Goal: Task Accomplishment & Management: Complete application form

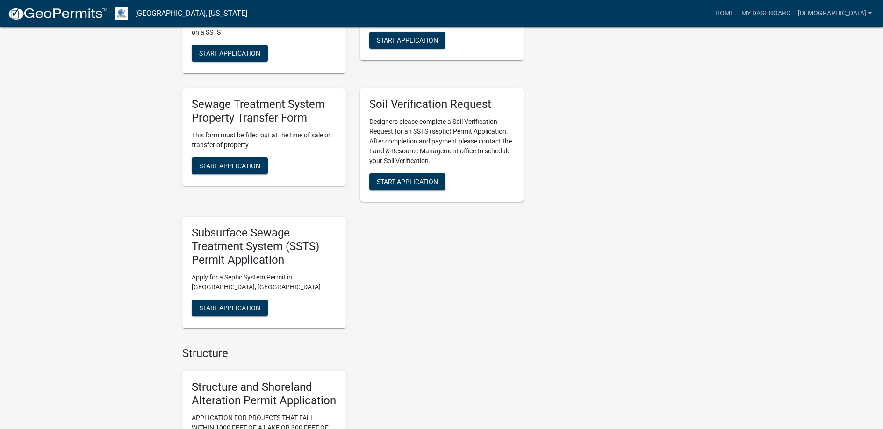
scroll to position [654, 0]
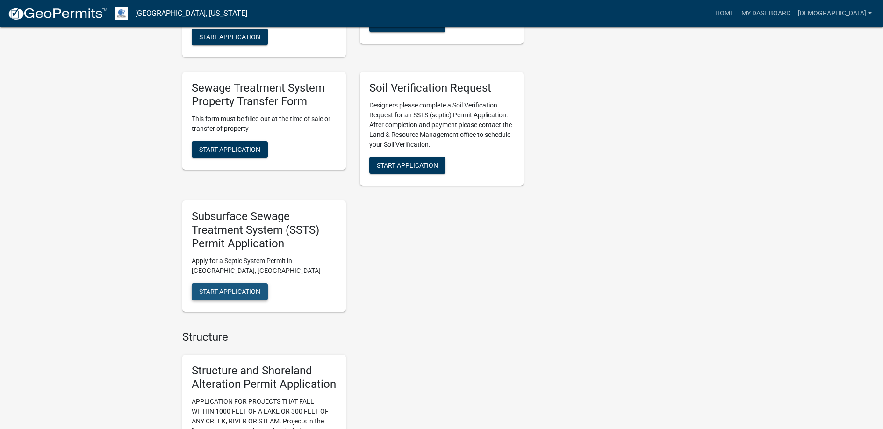
click at [231, 287] on span "Start Application" at bounding box center [229, 290] width 61 height 7
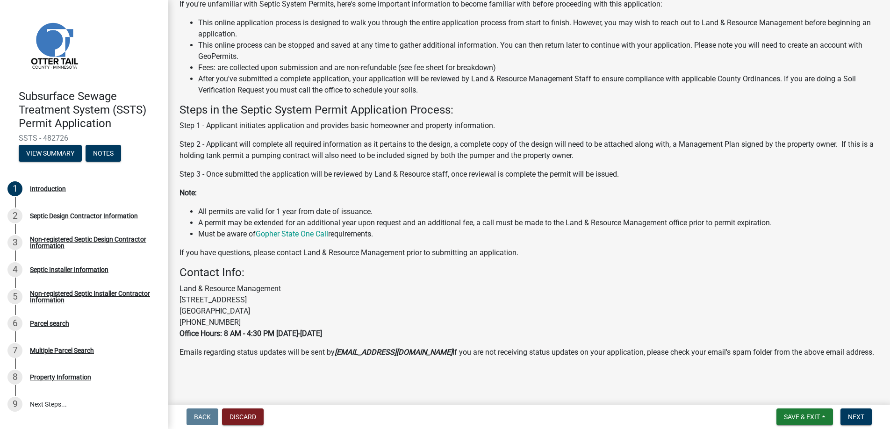
scroll to position [93, 0]
click at [858, 413] on span "Next" at bounding box center [856, 416] width 16 height 7
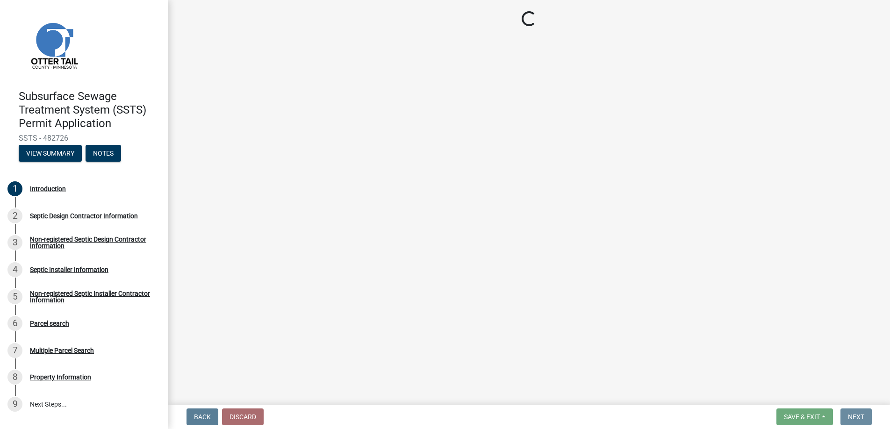
scroll to position [0, 0]
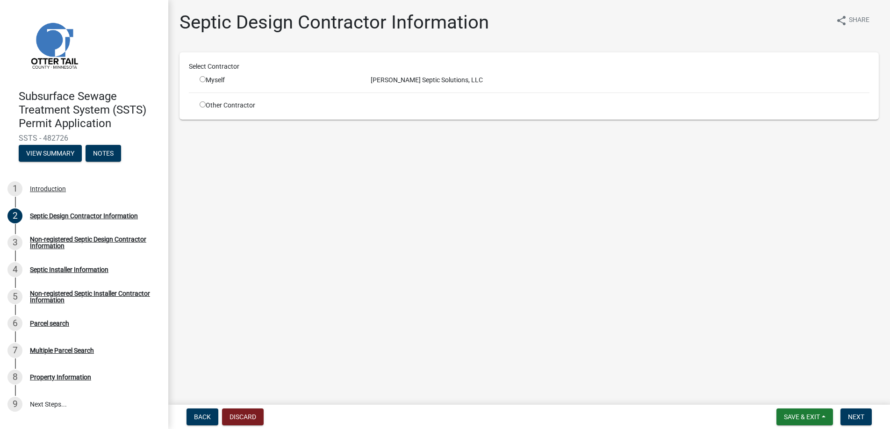
click at [203, 79] on input "radio" at bounding box center [203, 79] width 6 height 6
radio input "true"
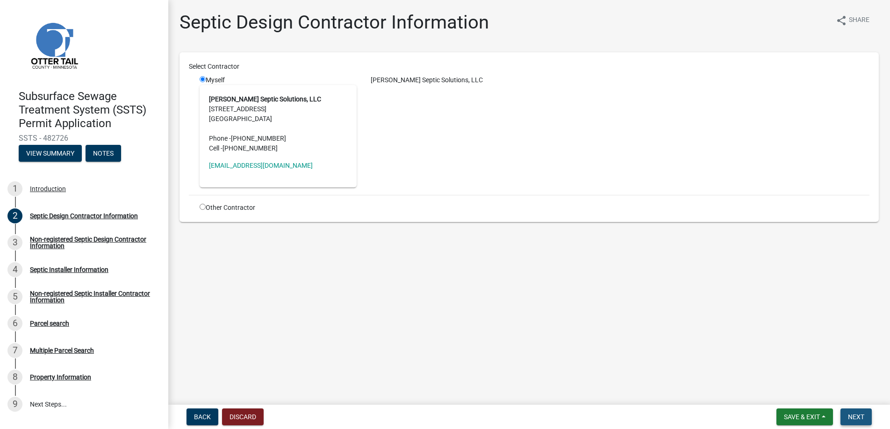
click at [855, 414] on span "Next" at bounding box center [856, 416] width 16 height 7
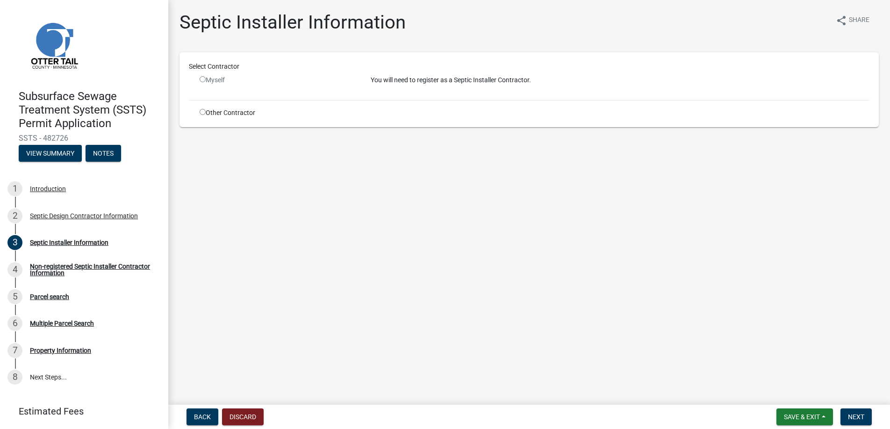
click at [202, 111] on input "radio" at bounding box center [203, 112] width 6 height 6
radio input "true"
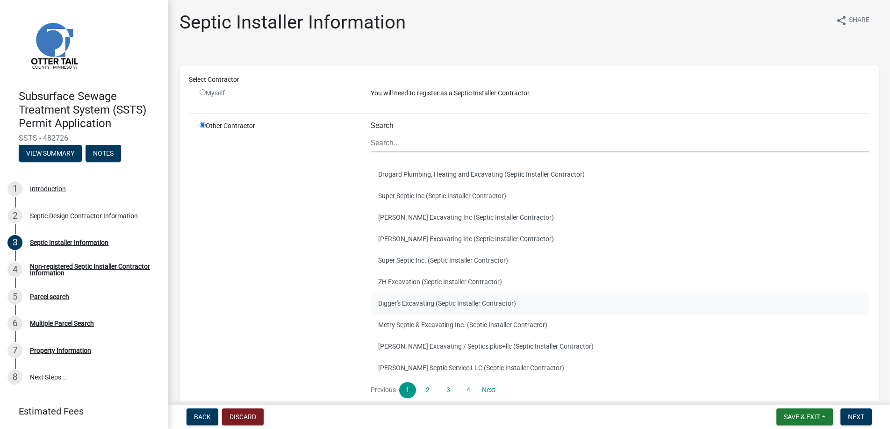
click at [408, 302] on button "Digger's Excavating (Septic Installer Contractor)" at bounding box center [620, 302] width 499 height 21
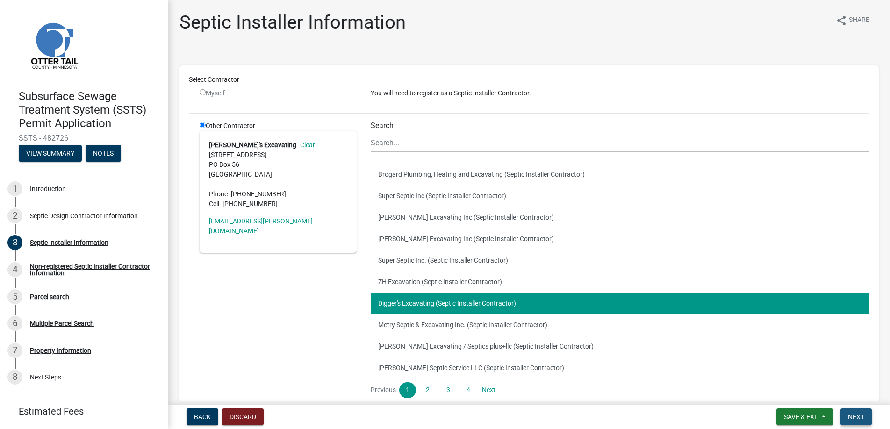
click at [851, 413] on span "Next" at bounding box center [856, 416] width 16 height 7
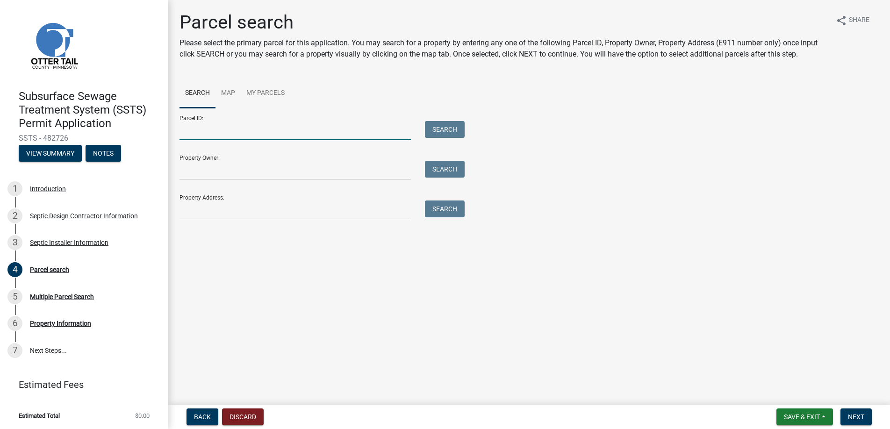
click at [195, 131] on input "Parcel ID:" at bounding box center [294, 130] width 231 height 19
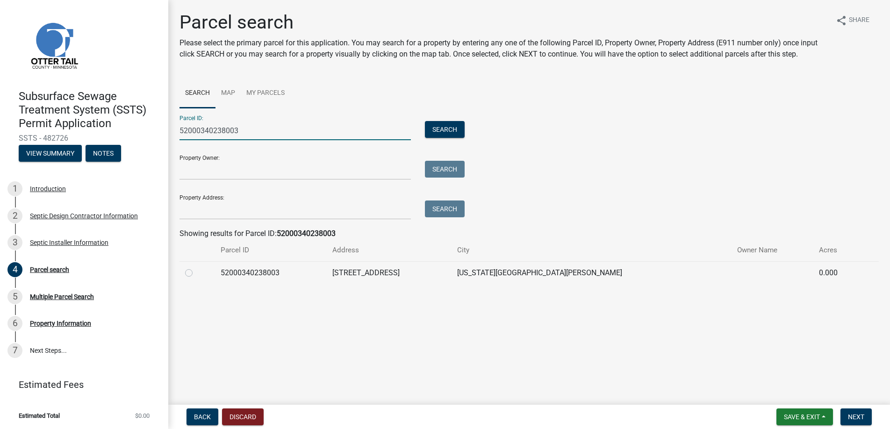
type input "52000340238003"
click at [196, 267] on label at bounding box center [196, 267] width 0 height 0
click at [196, 272] on input "radio" at bounding box center [199, 270] width 6 height 6
radio input "true"
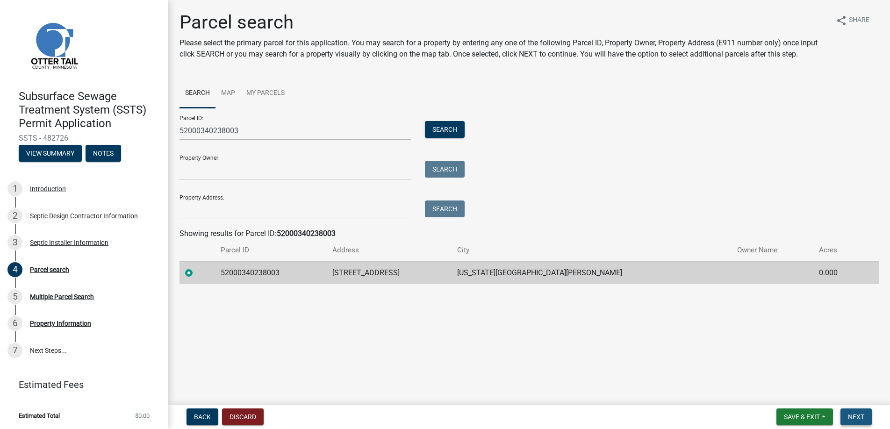
click at [855, 415] on span "Next" at bounding box center [856, 416] width 16 height 7
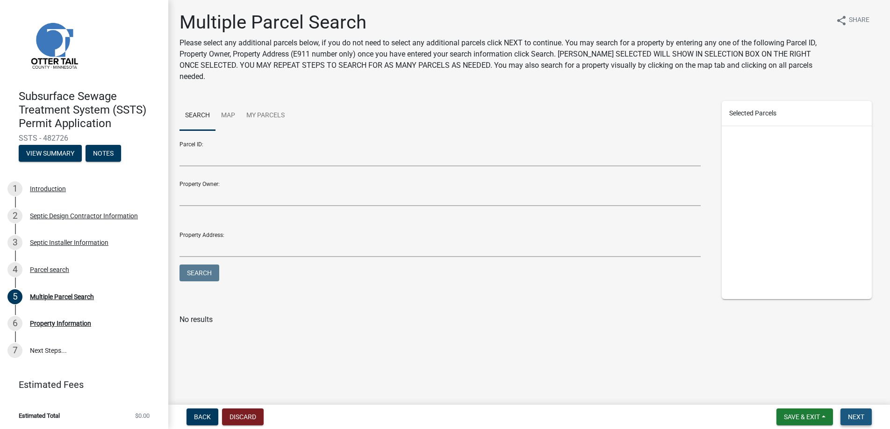
click at [856, 416] on span "Next" at bounding box center [856, 416] width 16 height 7
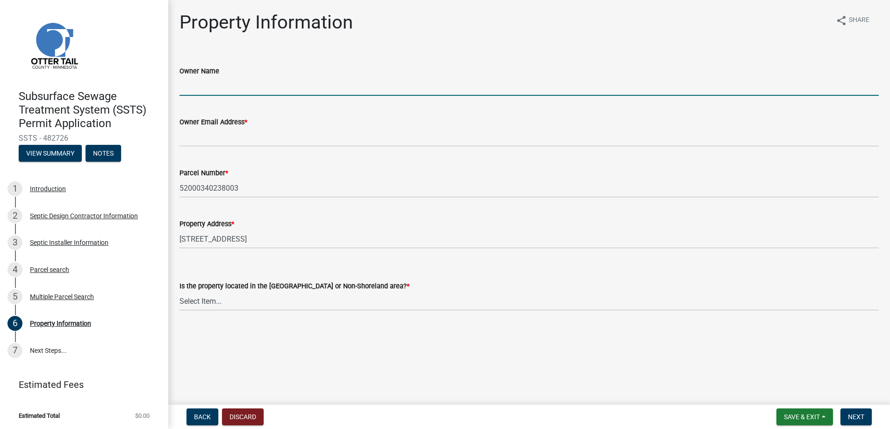
click at [198, 86] on input "Owner Name" at bounding box center [528, 86] width 699 height 19
type input "Dynamic Cropping Systems, LLC"
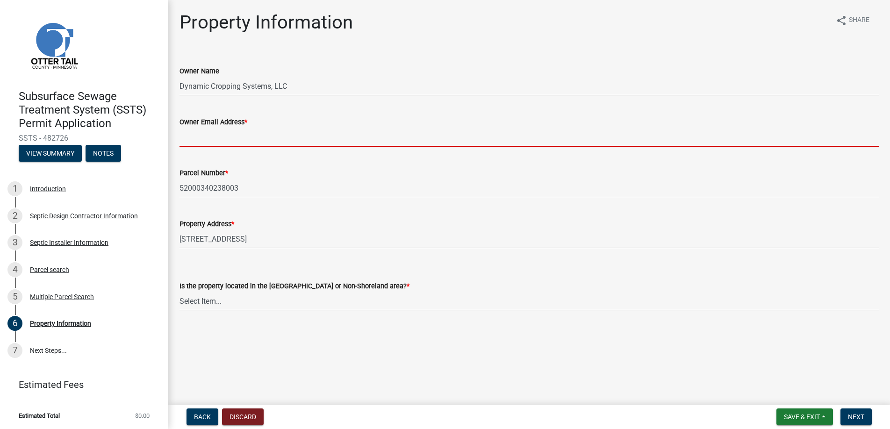
click at [203, 138] on input "Owner Email Address *" at bounding box center [528, 137] width 699 height 19
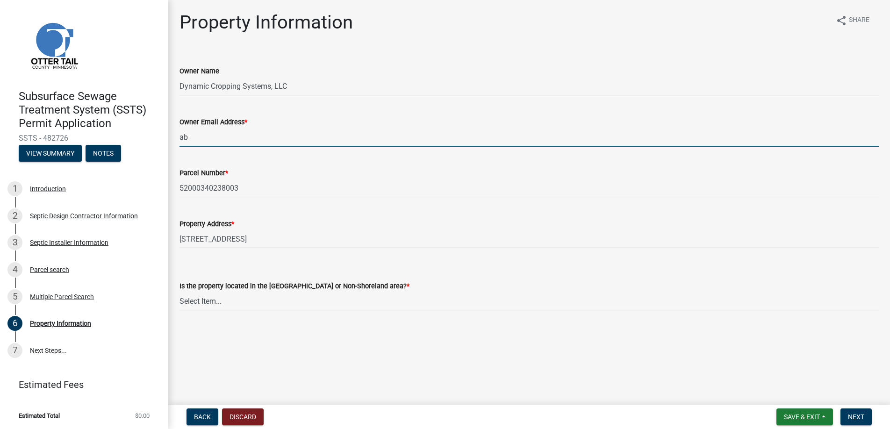
type input "[EMAIL_ADDRESS][DOMAIN_NAME]"
click at [201, 303] on select "Select Item... Shoreland Non-Shoreland" at bounding box center [528, 301] width 699 height 19
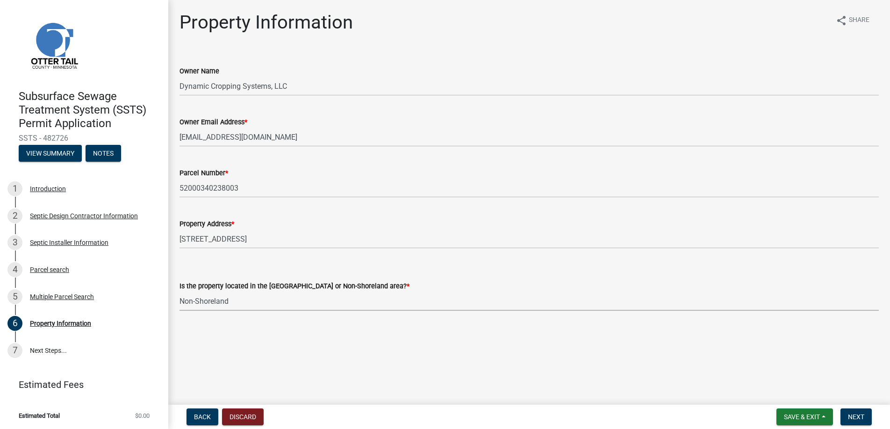
click at [179, 292] on select "Select Item... Shoreland Non-Shoreland" at bounding box center [528, 301] width 699 height 19
select select "5ed11e82-653f-4fcc-a472-8d95af57556c"
click at [856, 413] on span "Next" at bounding box center [856, 416] width 16 height 7
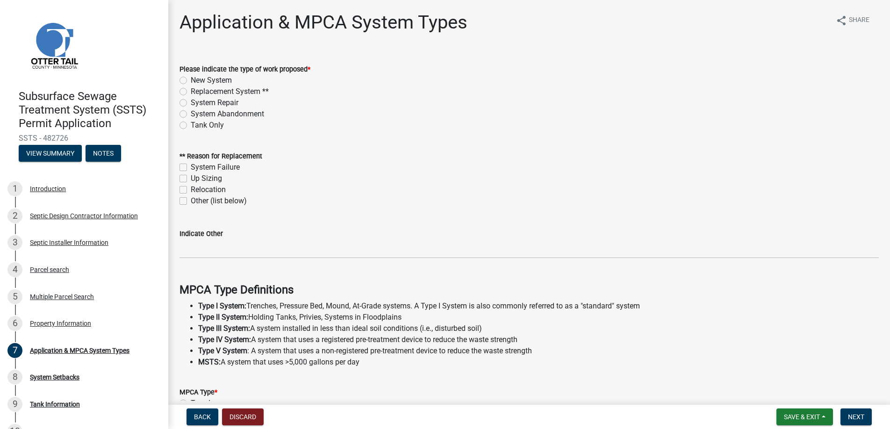
click at [191, 78] on label "New System" at bounding box center [211, 80] width 41 height 11
click at [191, 78] on input "New System" at bounding box center [194, 78] width 6 height 6
radio input "true"
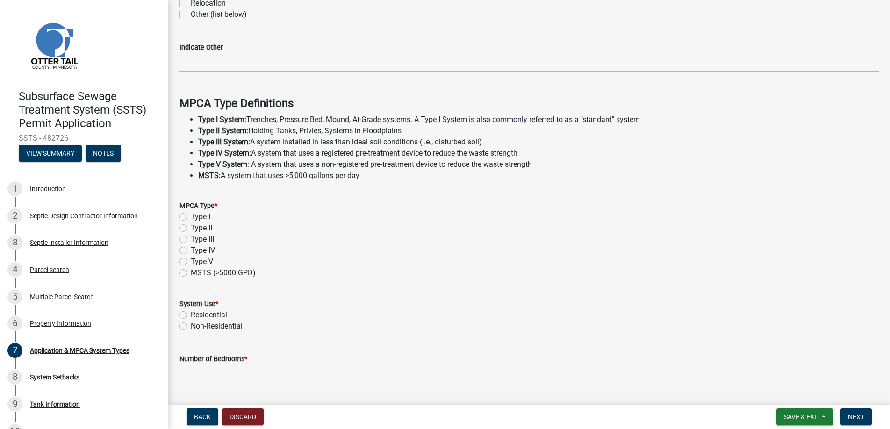
scroll to position [234, 0]
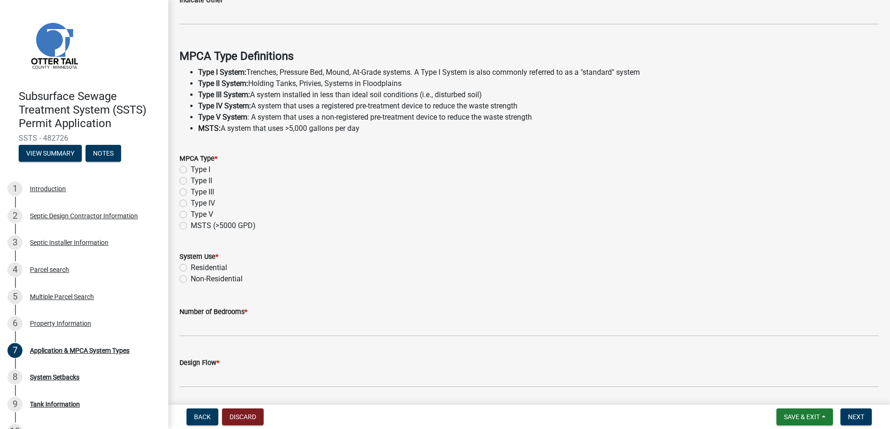
click at [191, 178] on label "Type II" at bounding box center [201, 180] width 21 height 11
click at [191, 178] on input "Type II" at bounding box center [194, 178] width 6 height 6
radio input "true"
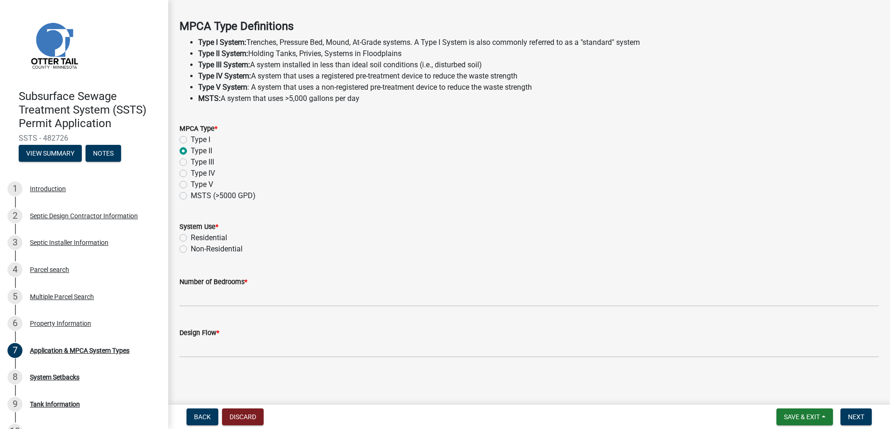
scroll to position [264, 0]
click at [191, 246] on label "Non-Residential" at bounding box center [217, 248] width 52 height 11
click at [191, 246] on input "Non-Residential" at bounding box center [194, 246] width 6 height 6
radio input "true"
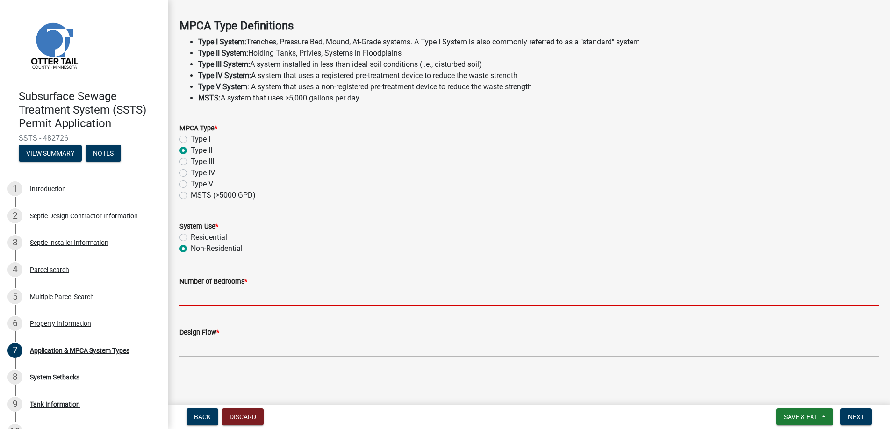
click at [195, 292] on input "Number of Bedrooms *" at bounding box center [528, 296] width 699 height 19
type input "0"
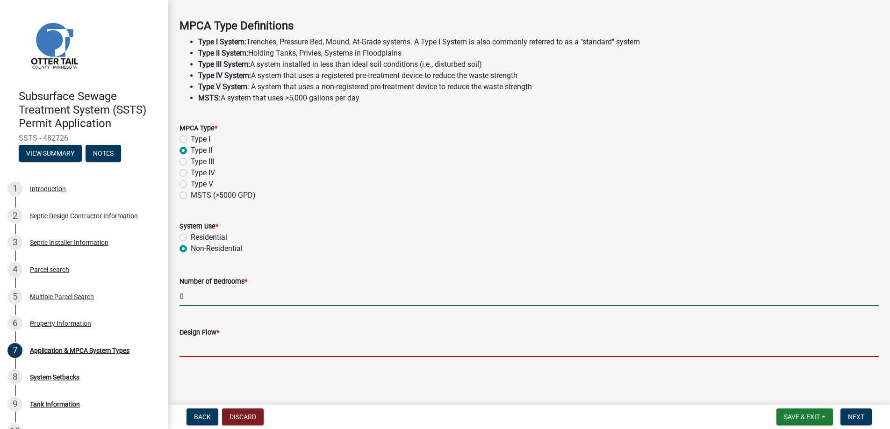
click at [204, 346] on input "Design Flow *" at bounding box center [528, 347] width 699 height 19
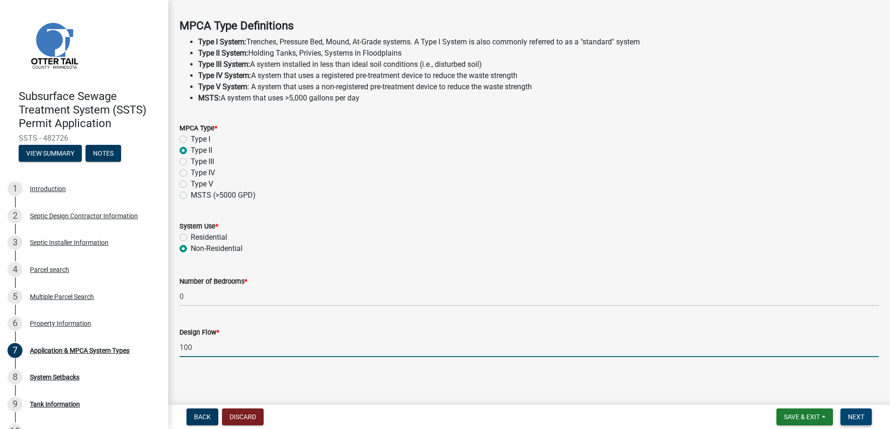
type input "100"
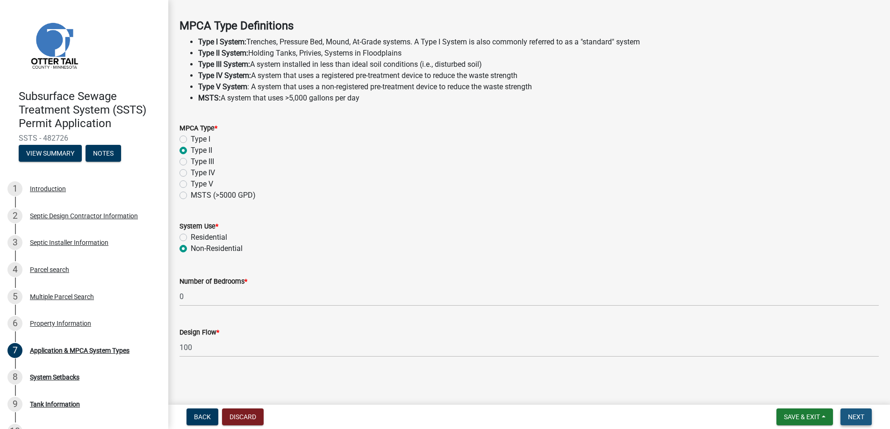
click at [857, 415] on span "Next" at bounding box center [856, 416] width 16 height 7
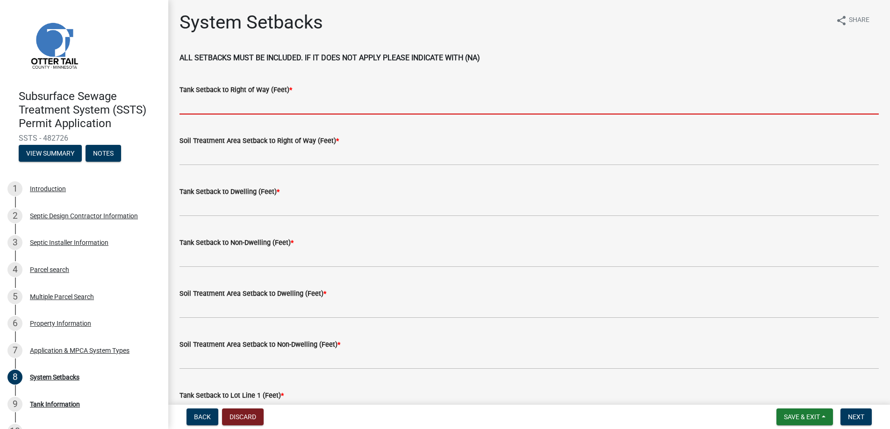
click at [210, 99] on input "Tank Setback to Right of Way (Feet) *" at bounding box center [528, 104] width 699 height 19
type input "+100"
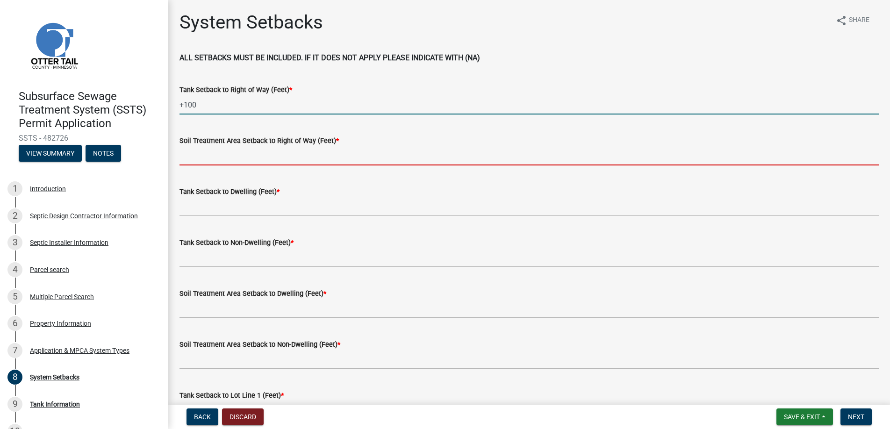
click at [202, 153] on input "Soil Treatment Area Setback to Right of Way (Feet) *" at bounding box center [528, 155] width 699 height 19
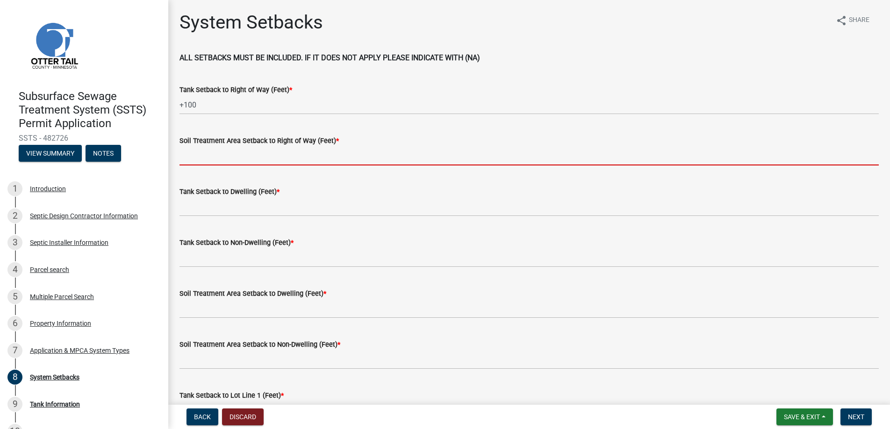
type input "na"
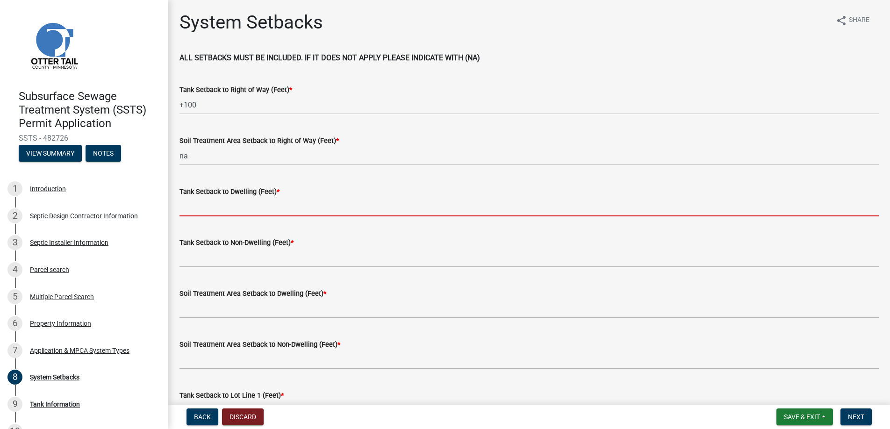
click at [220, 204] on input "Tank Setback to Dwelling (Feet) *" at bounding box center [528, 206] width 699 height 19
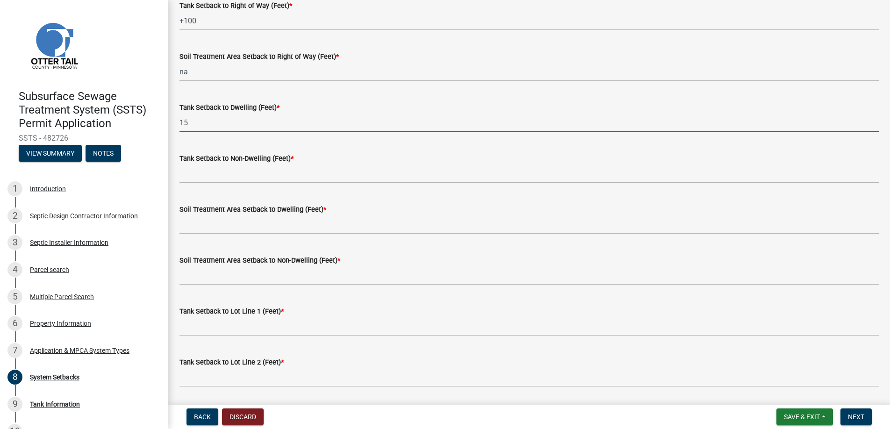
scroll to position [187, 0]
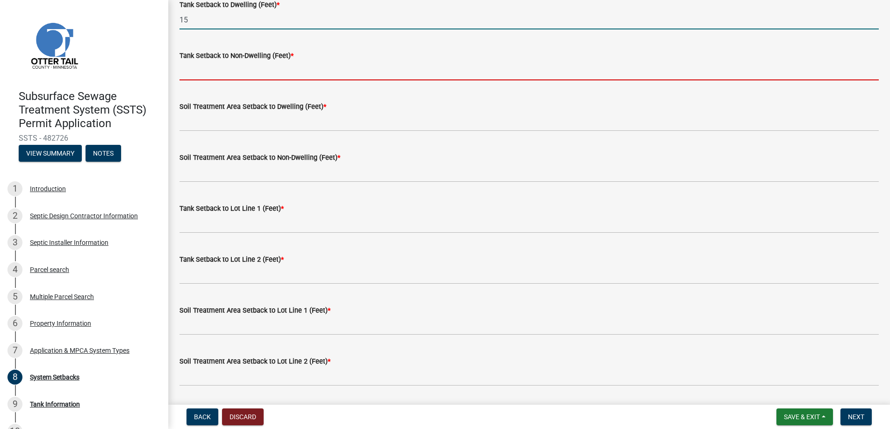
click at [214, 66] on input "Tank Setback to Non-Dwelling (Feet) *" at bounding box center [528, 70] width 699 height 19
click at [190, 15] on input "15" at bounding box center [528, 19] width 699 height 19
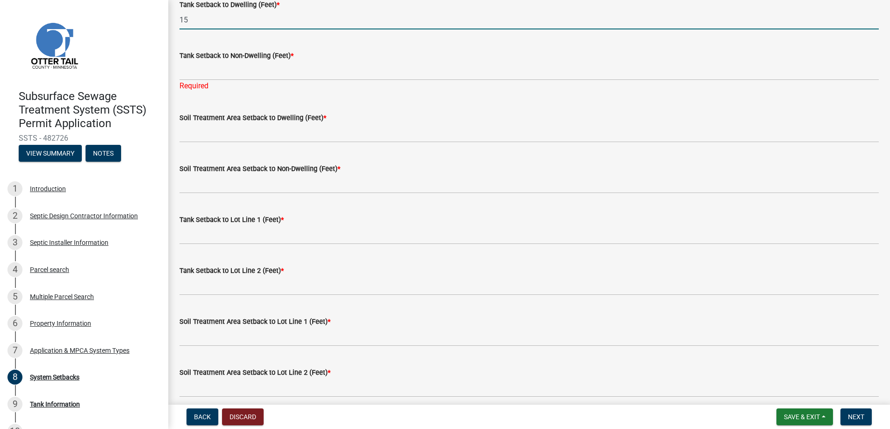
drag, startPoint x: 190, startPoint y: 15, endPoint x: 165, endPoint y: 20, distance: 25.7
click at [165, 20] on div "Subsurface Sewage Treatment System (SSTS) Permit Application SSTS - 482726 View…" at bounding box center [445, 214] width 890 height 429
type input "na"
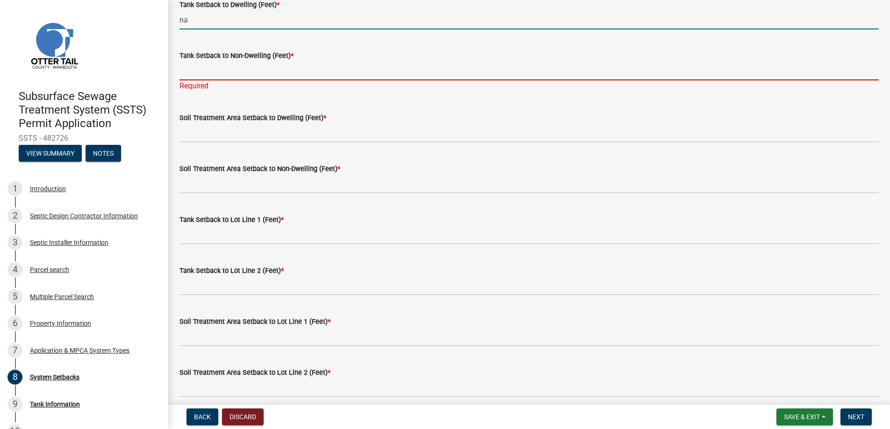
click at [200, 70] on input "Tank Setback to Non-Dwelling (Feet) *" at bounding box center [528, 70] width 699 height 19
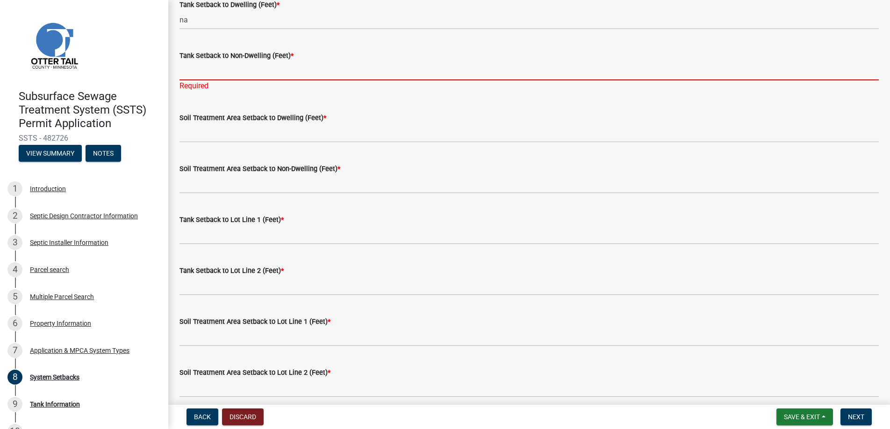
type input "15"
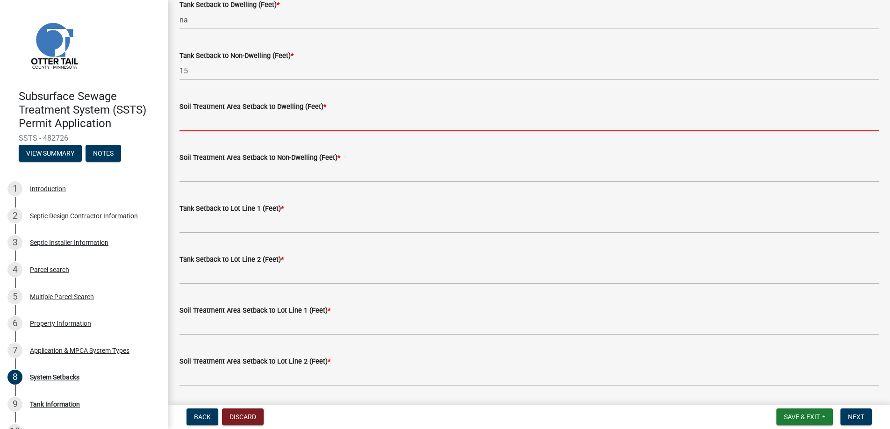
click at [221, 133] on wm-data-entity-input "Soil Treatment Area Setback to Dwelling (Feet) *" at bounding box center [528, 113] width 699 height 51
type input "na"
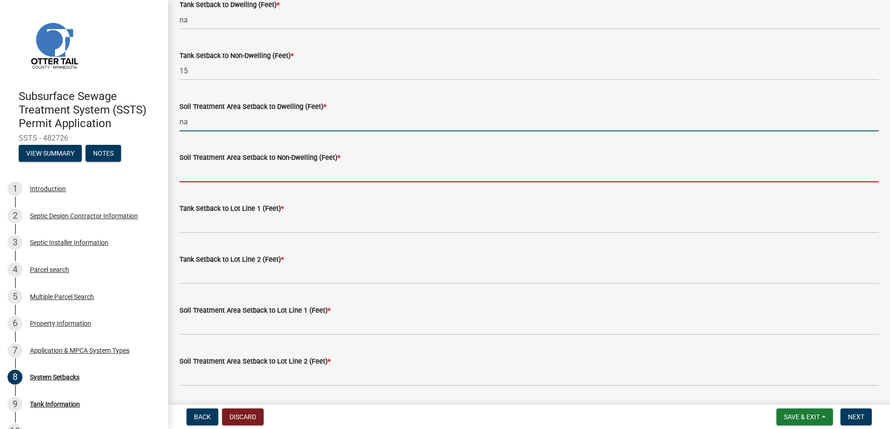
click at [209, 168] on input "Soil Treatment Area Setback to Non-Dwelling (Feet) *" at bounding box center [528, 172] width 699 height 19
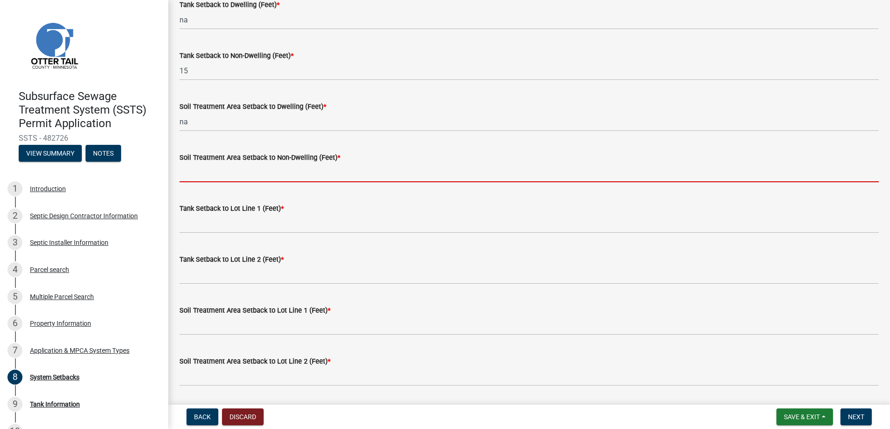
type input "na"
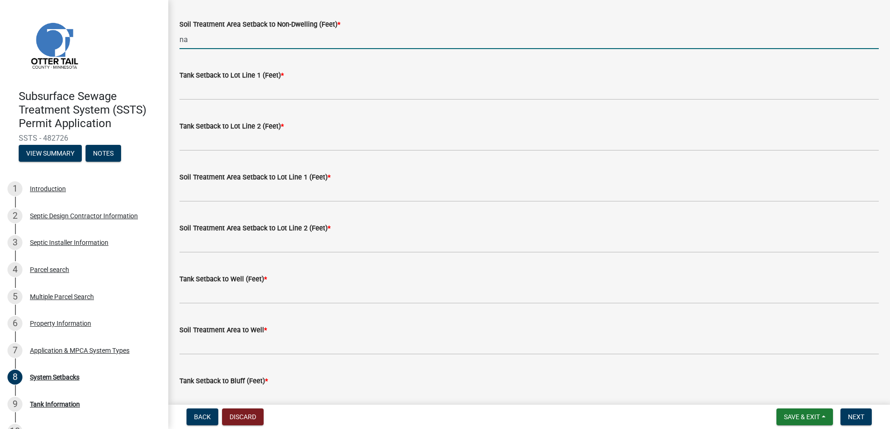
scroll to position [327, 0]
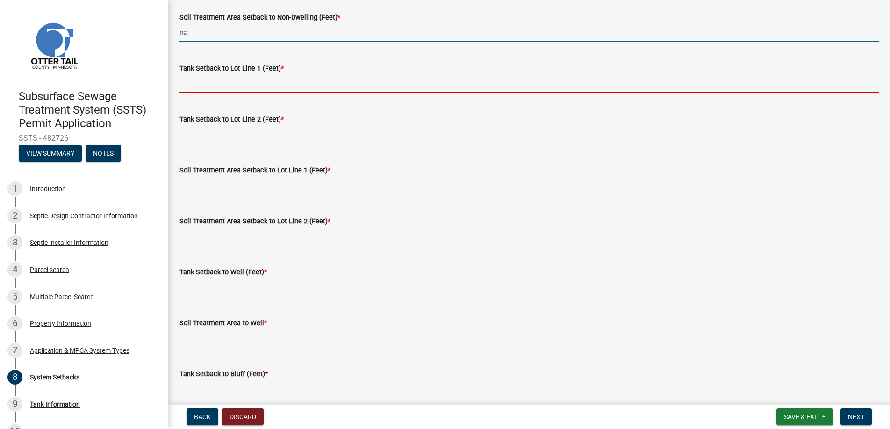
click at [209, 80] on input "Tank Setback to Lot Line 1 (Feet) *" at bounding box center [528, 83] width 699 height 19
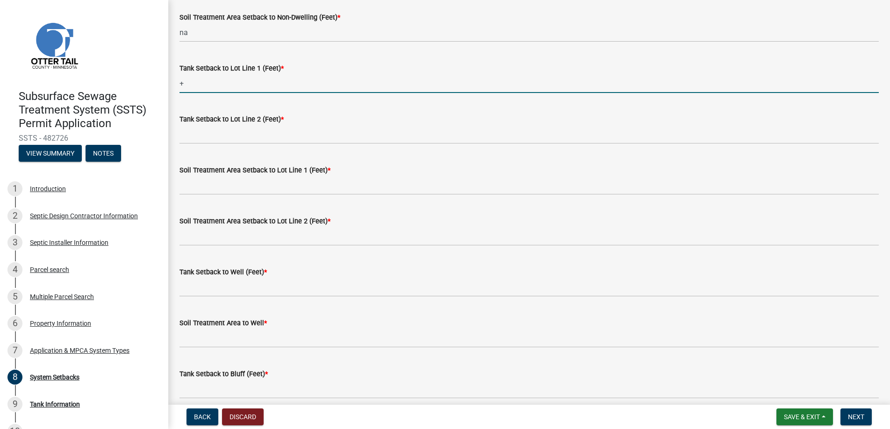
type input "+100"
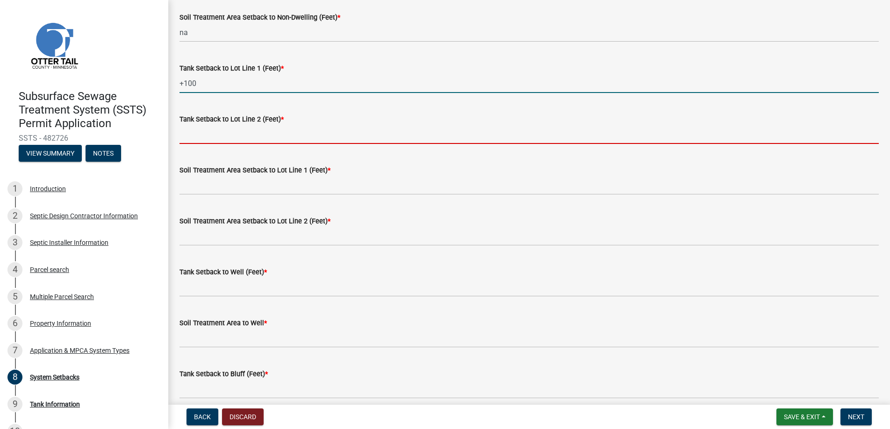
click at [207, 132] on input "Tank Setback to Lot Line 2 (Feet) *" at bounding box center [528, 134] width 699 height 19
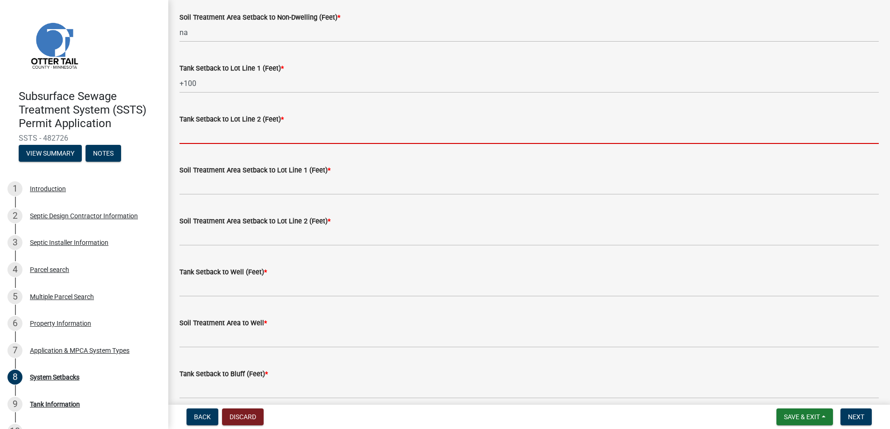
type input "+100"
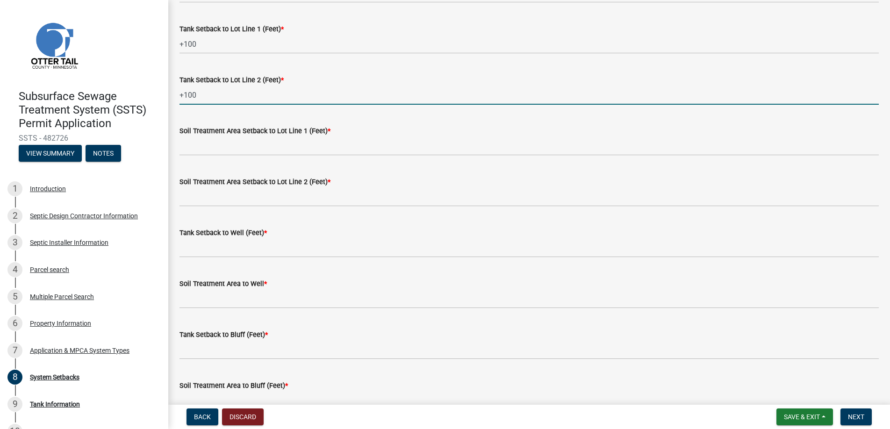
scroll to position [420, 0]
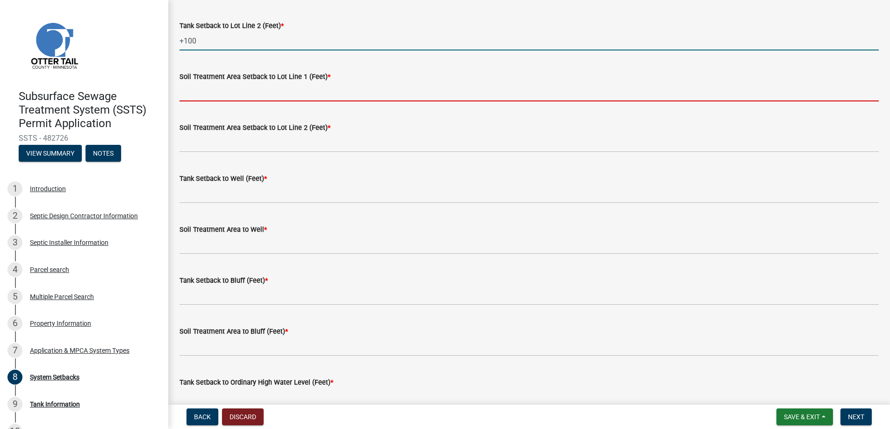
click at [207, 91] on input "Soil Treatment Area Setback to Lot Line 1 (Feet) *" at bounding box center [528, 91] width 699 height 19
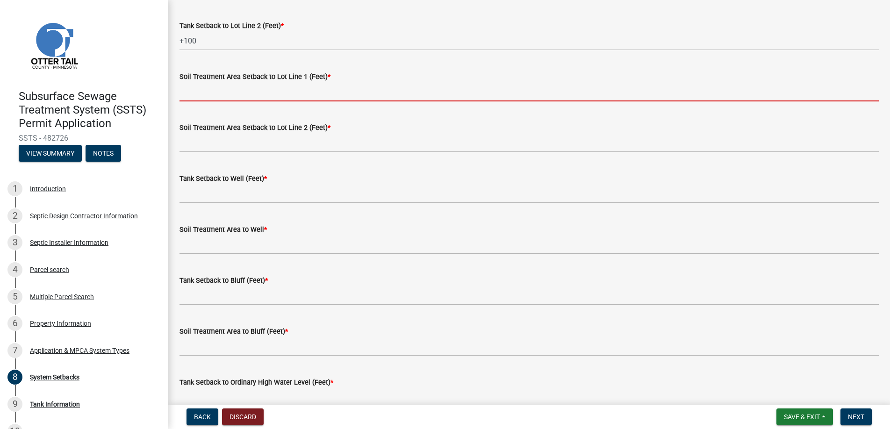
type input "na"
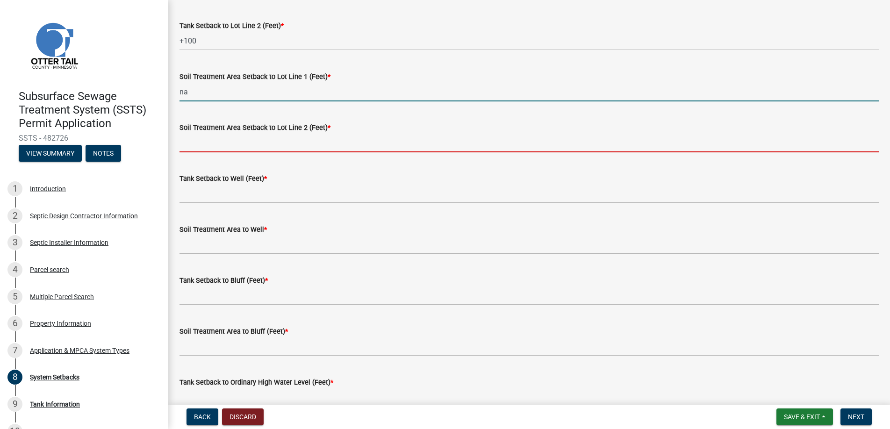
click at [212, 139] on input "Soil Treatment Area Setback to Lot Line 2 (Feet) *" at bounding box center [528, 142] width 699 height 19
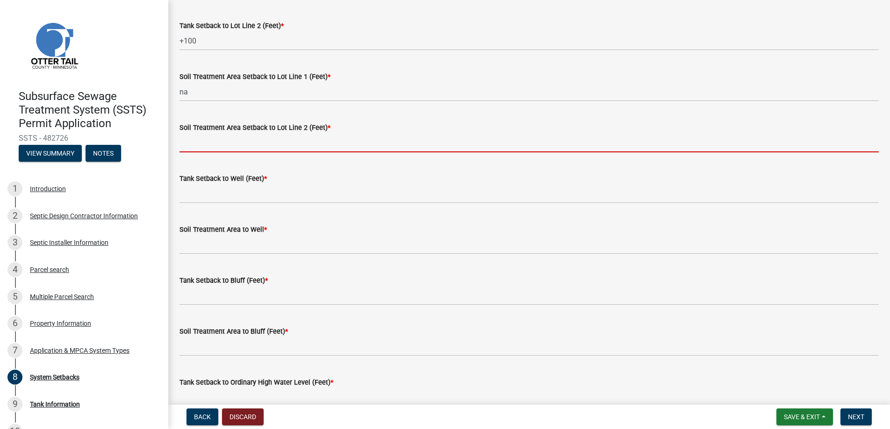
type input "na"
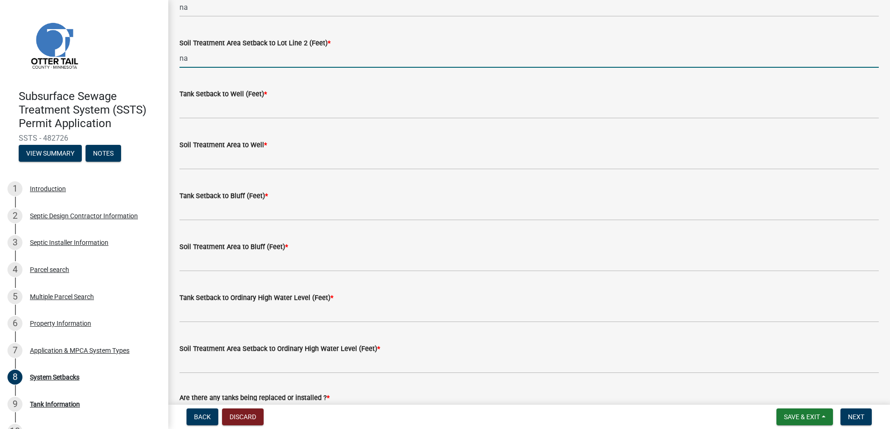
scroll to position [561, 0]
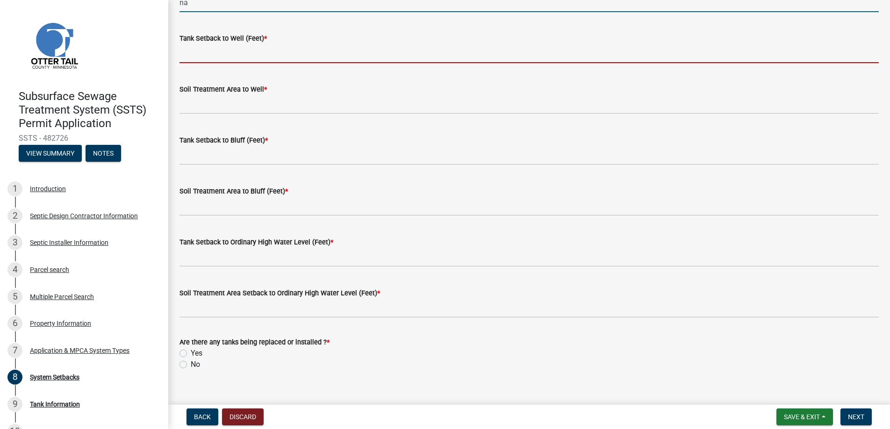
click at [207, 50] on input "Tank Setback to Well (Feet) *" at bounding box center [528, 53] width 699 height 19
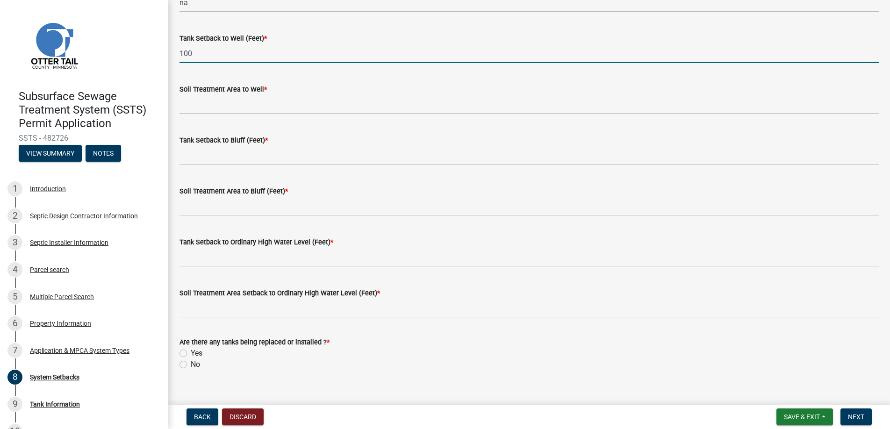
type input "100"
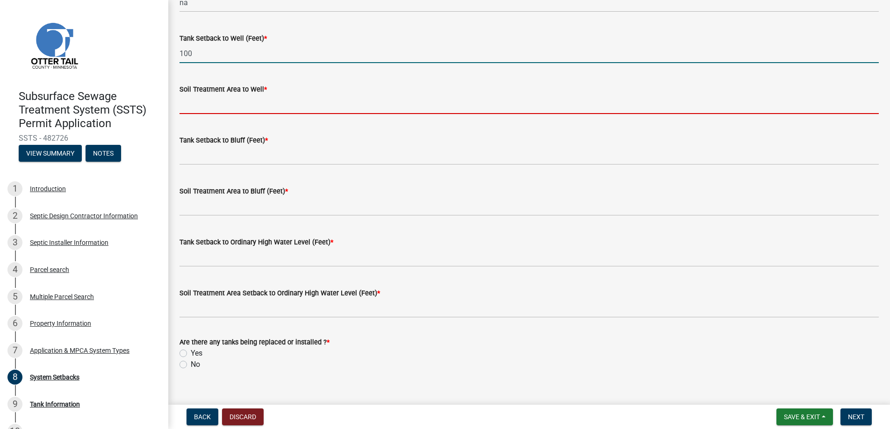
click at [212, 97] on input "Soil Treatment Area to Well *" at bounding box center [528, 104] width 699 height 19
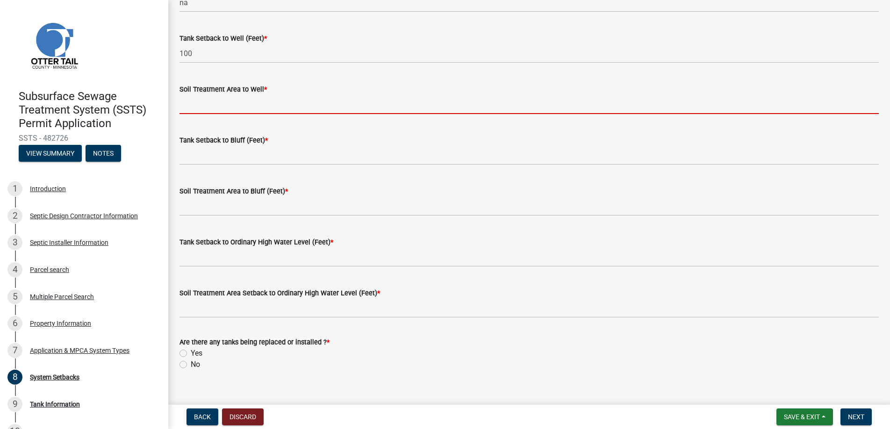
type input "na"
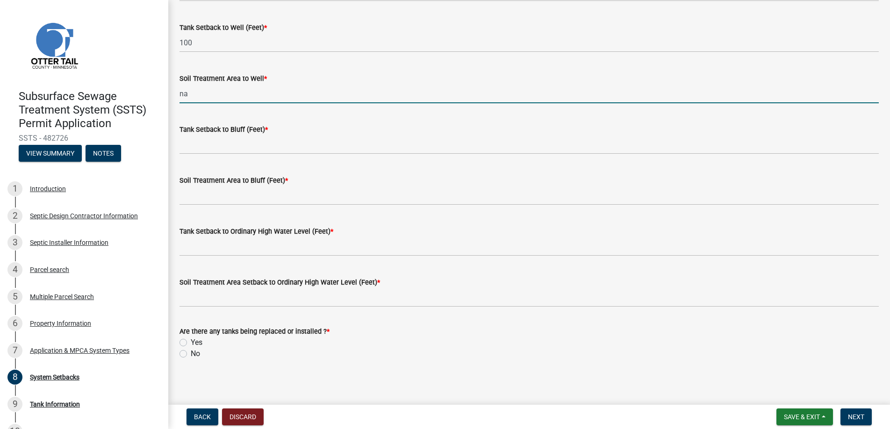
scroll to position [575, 0]
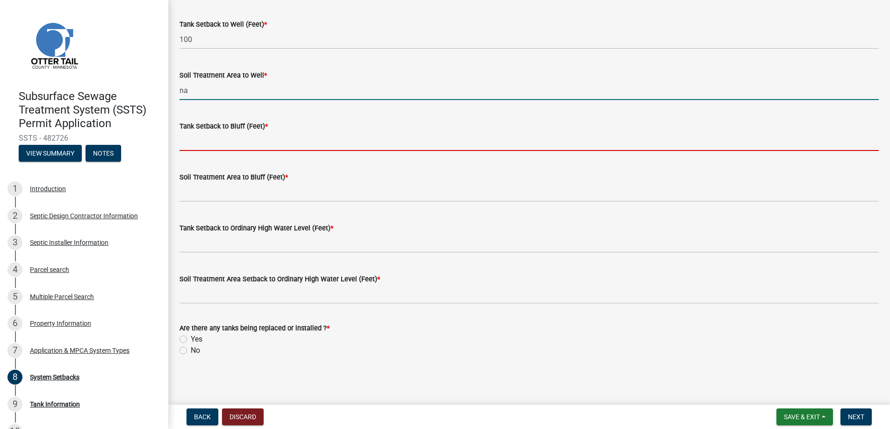
click at [203, 135] on input "Tank Setback to Bluff (Feet) *" at bounding box center [528, 141] width 699 height 19
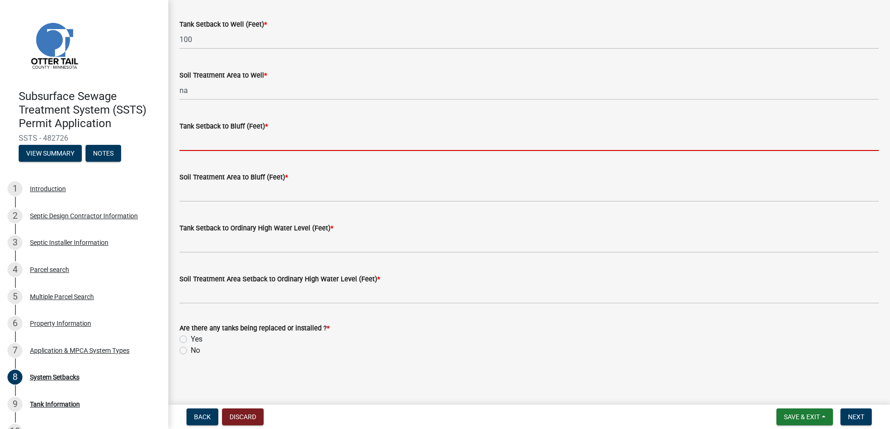
type input "na"
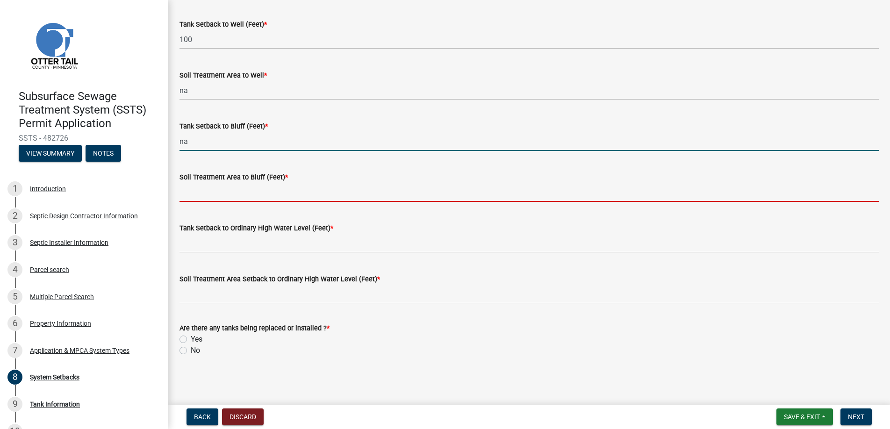
click at [221, 190] on input "Soil Treatment Area to Bluff (Feet) *" at bounding box center [528, 192] width 699 height 19
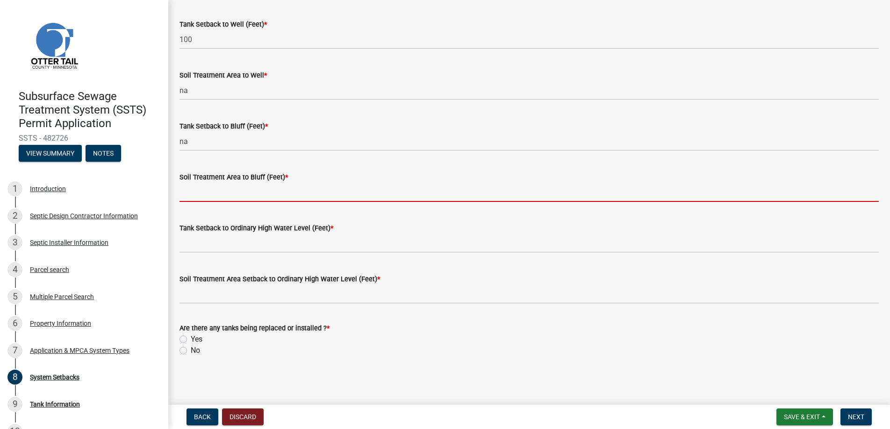
type input "na"
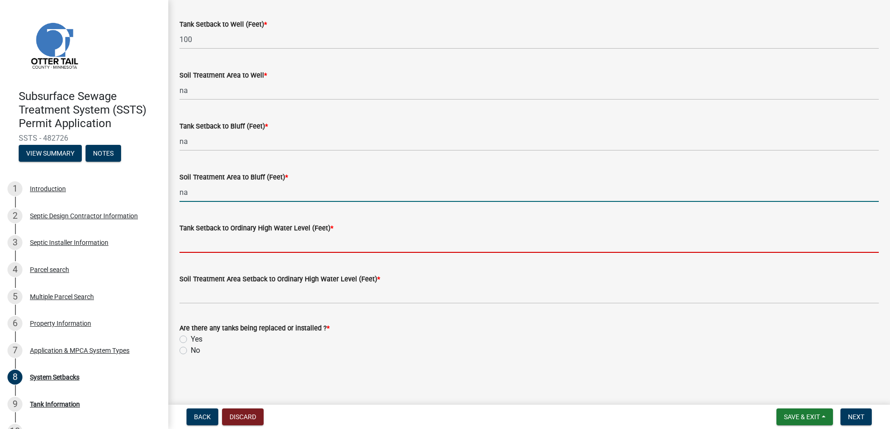
click at [208, 240] on input "Tank Setback to Ordinary High Water Level (Feet) *" at bounding box center [528, 243] width 699 height 19
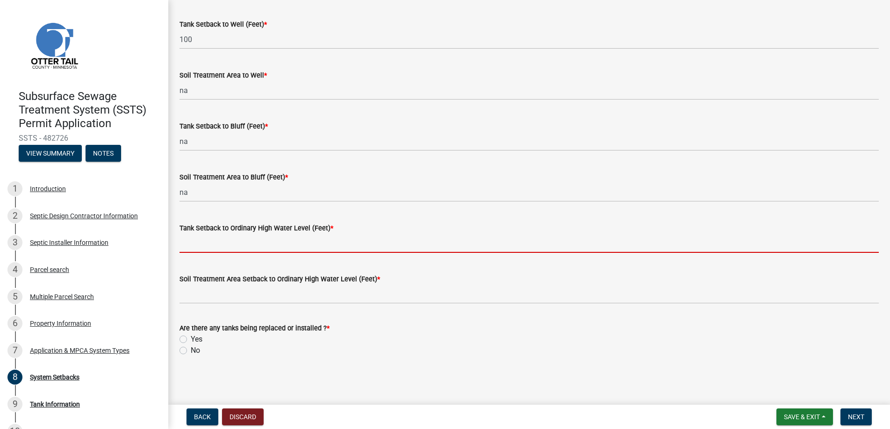
type input "na"
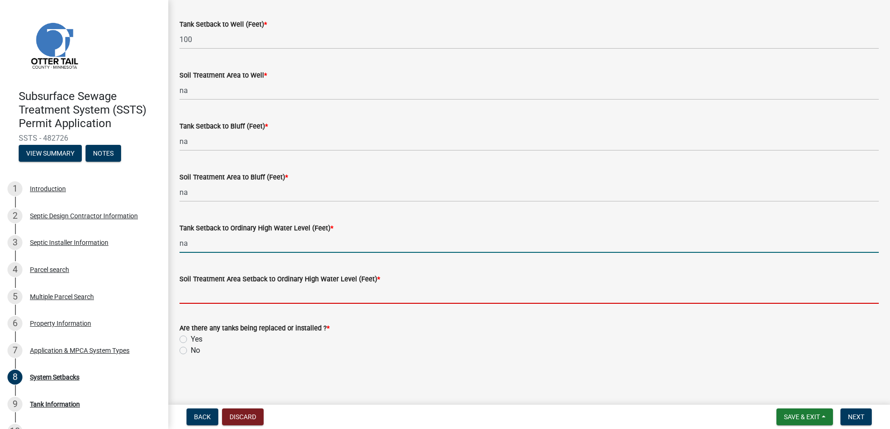
click at [214, 292] on input "Soil Treatment Area Setback to Ordinary High Water Level (Feet) *" at bounding box center [528, 294] width 699 height 19
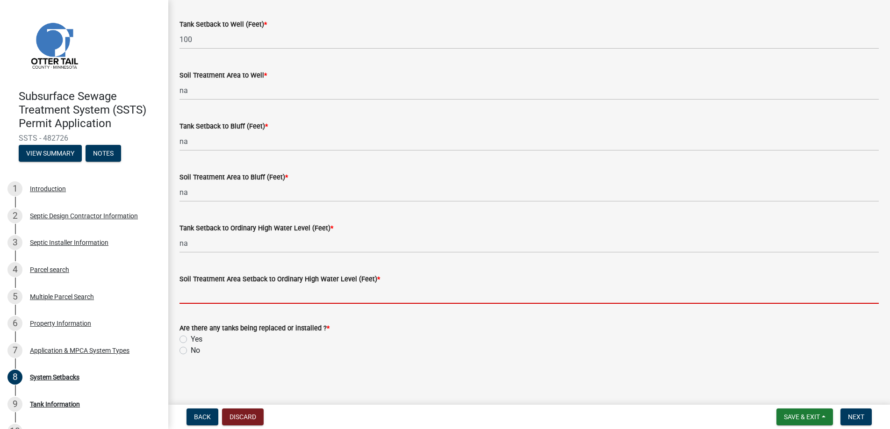
type input "na"
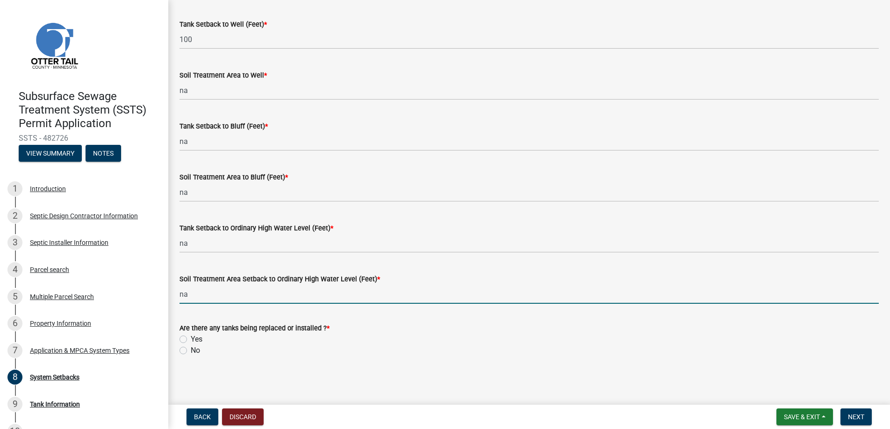
click at [191, 339] on label "Yes" at bounding box center [197, 339] width 12 height 11
click at [191, 339] on input "Yes" at bounding box center [194, 337] width 6 height 6
radio input "true"
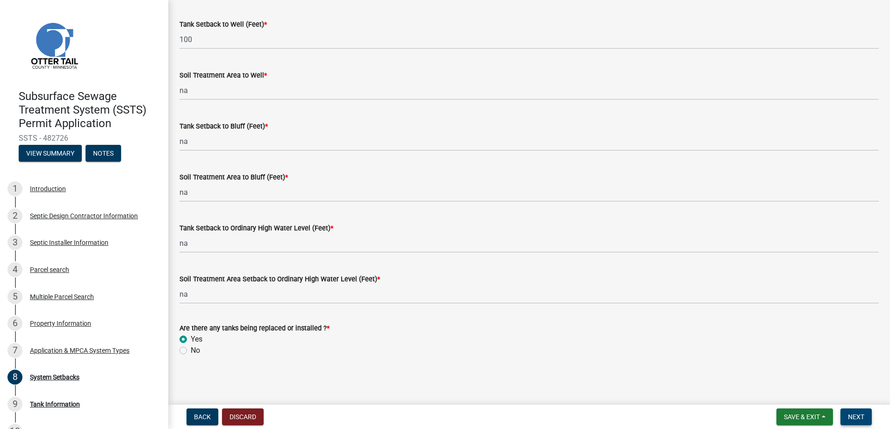
click at [853, 415] on span "Next" at bounding box center [856, 416] width 16 height 7
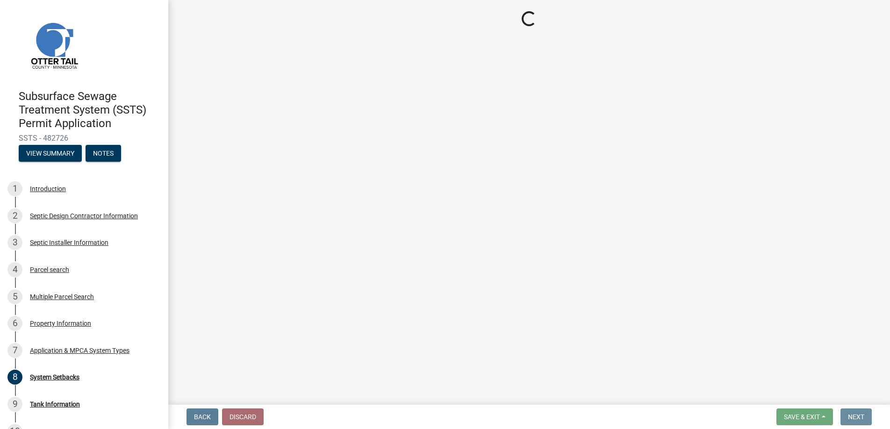
scroll to position [0, 0]
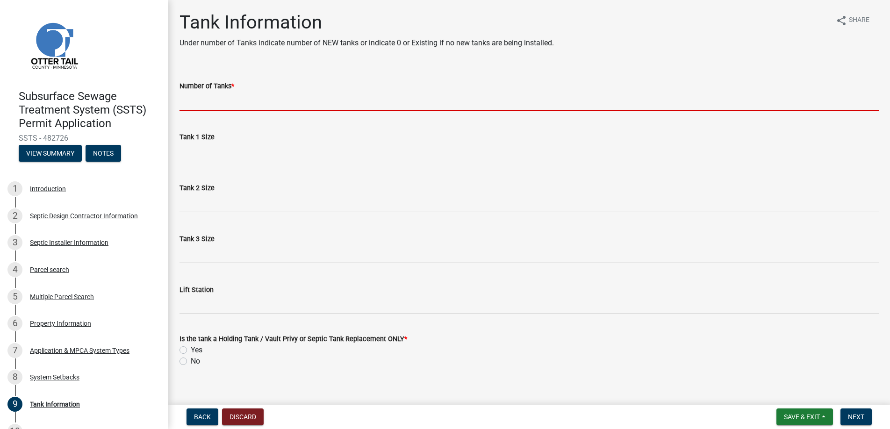
click at [201, 100] on input "Number of Tanks *" at bounding box center [528, 101] width 699 height 19
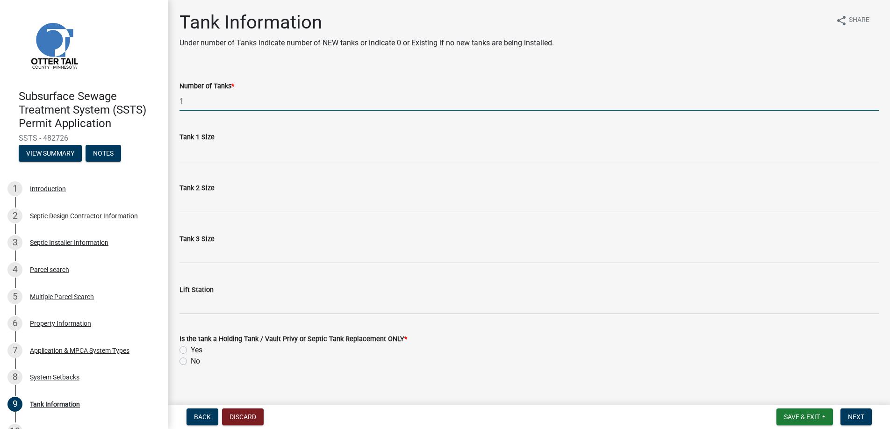
type input "1"
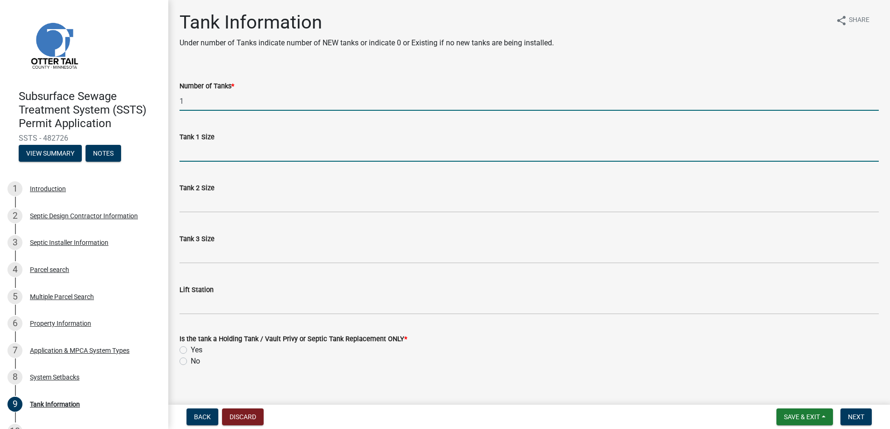
click at [200, 152] on input "Tank 1 Size" at bounding box center [528, 152] width 699 height 19
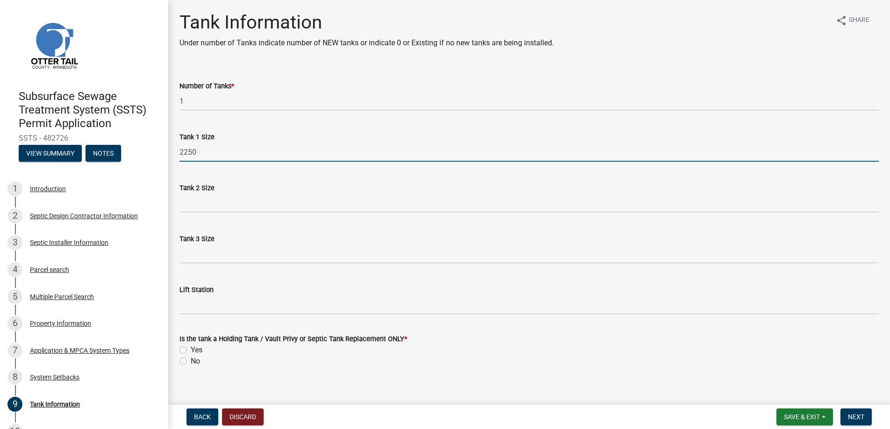
type input "2250"
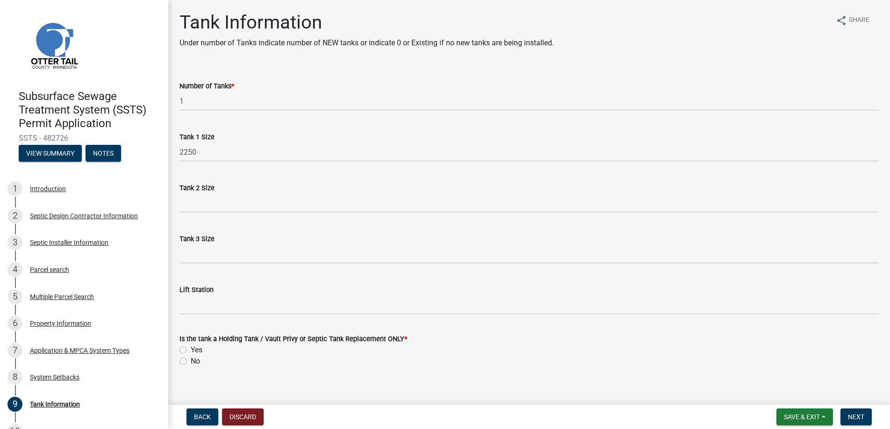
click at [191, 350] on label "Yes" at bounding box center [197, 349] width 12 height 11
click at [191, 350] on input "Yes" at bounding box center [194, 347] width 6 height 6
radio input "true"
click at [855, 415] on span "Next" at bounding box center [856, 416] width 16 height 7
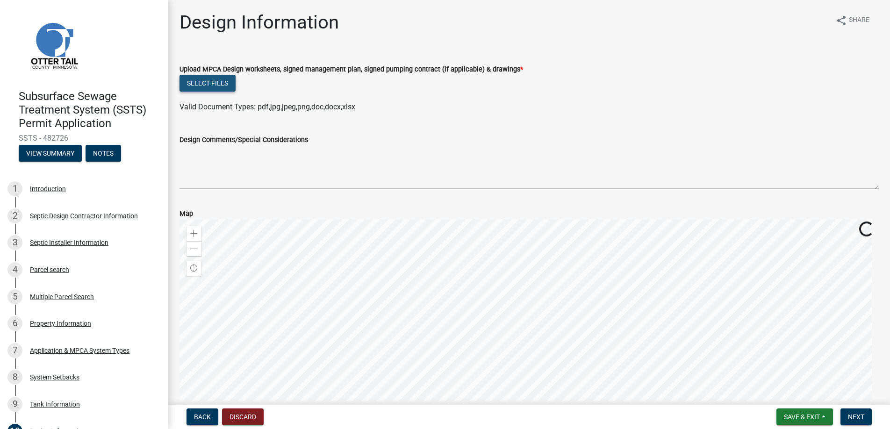
click at [212, 81] on button "Select files" at bounding box center [207, 83] width 56 height 17
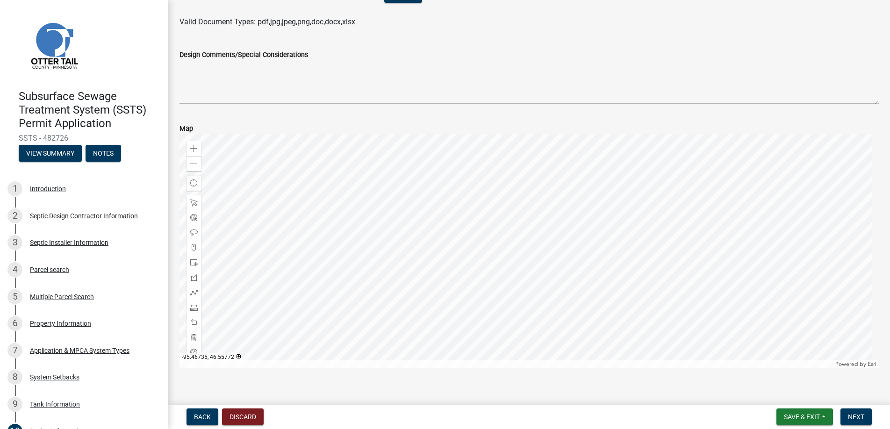
scroll to position [267, 0]
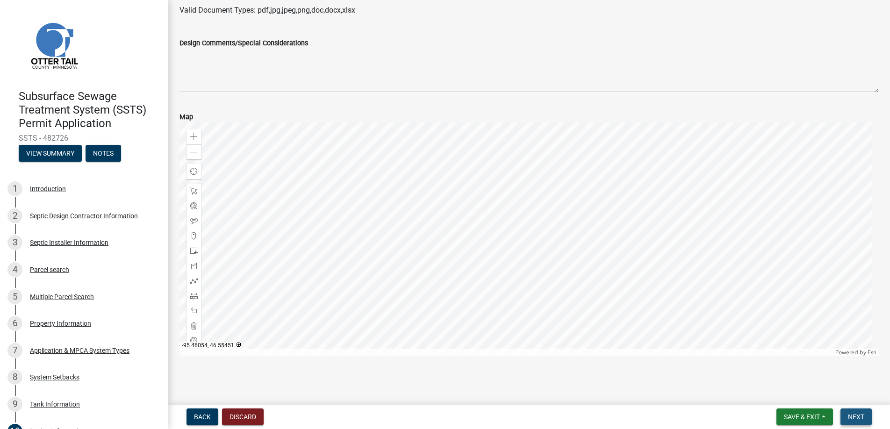
click at [857, 416] on span "Next" at bounding box center [856, 416] width 16 height 7
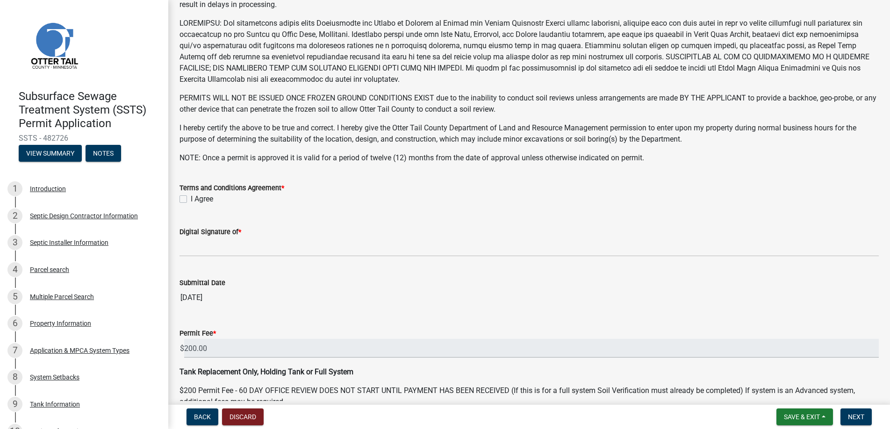
scroll to position [182, 0]
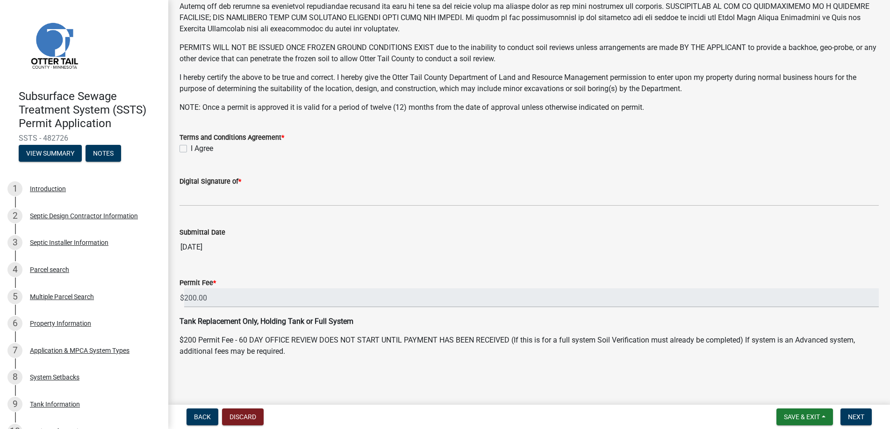
click at [191, 149] on label "I Agree" at bounding box center [202, 148] width 22 height 11
click at [191, 149] on input "I Agree" at bounding box center [194, 146] width 6 height 6
checkbox input "true"
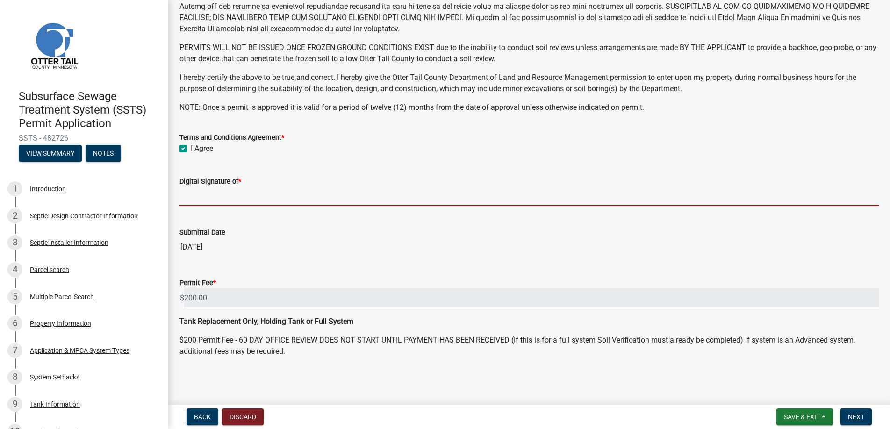
click at [207, 196] on input "Digital Signature of *" at bounding box center [528, 196] width 699 height 19
type input "[PERSON_NAME]"
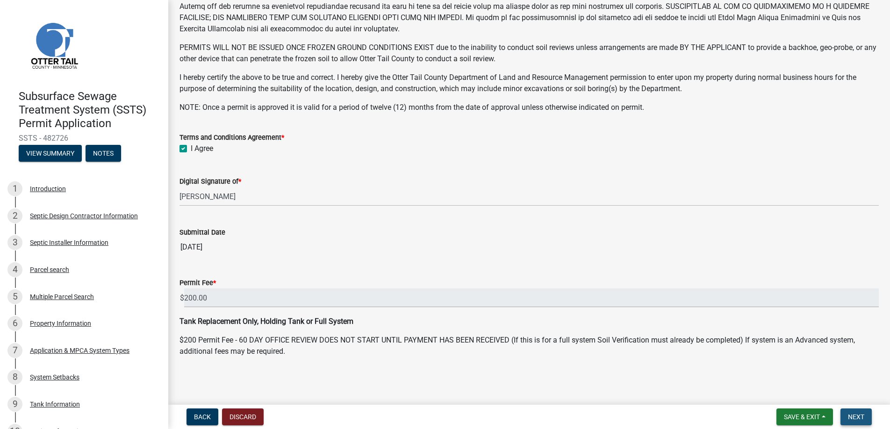
click at [856, 418] on span "Next" at bounding box center [856, 416] width 16 height 7
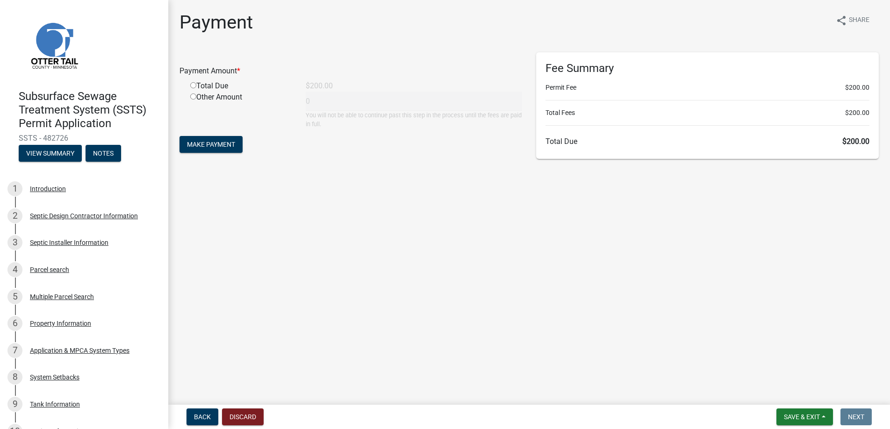
click at [192, 85] on input "radio" at bounding box center [193, 85] width 6 height 6
radio input "true"
type input "200"
click at [205, 141] on span "Make Payment" at bounding box center [211, 144] width 48 height 7
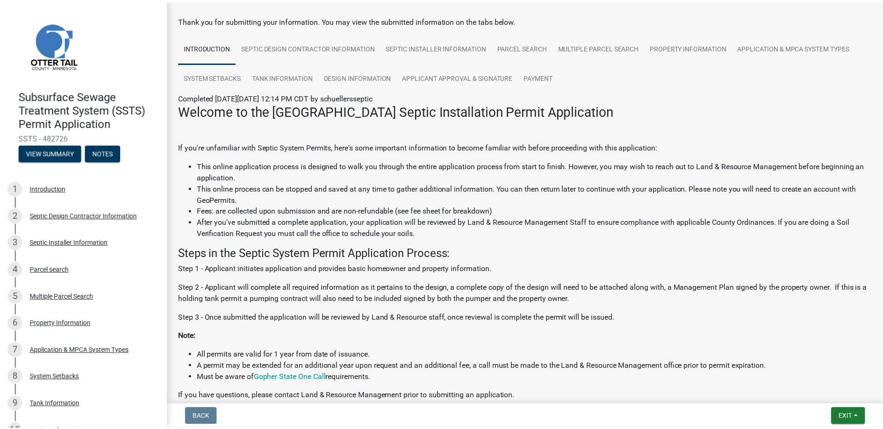
scroll to position [193, 0]
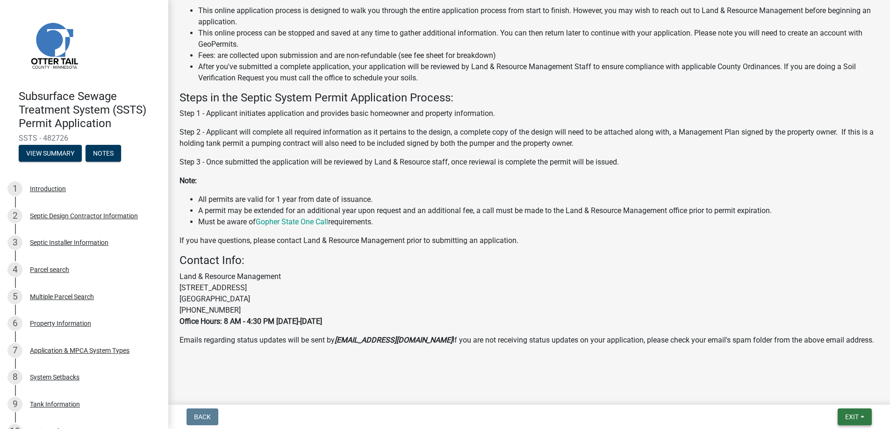
click at [849, 416] on span "Exit" at bounding box center [852, 416] width 14 height 7
click at [834, 391] on button "Save & Exit" at bounding box center [834, 392] width 75 height 22
